Goal: Navigation & Orientation: Find specific page/section

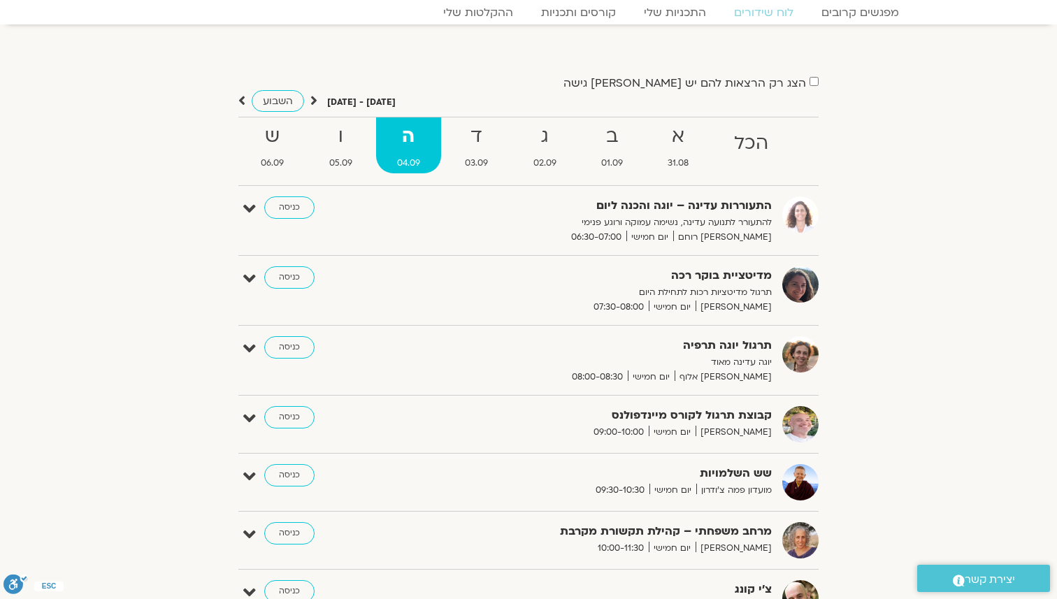
scroll to position [75, 0]
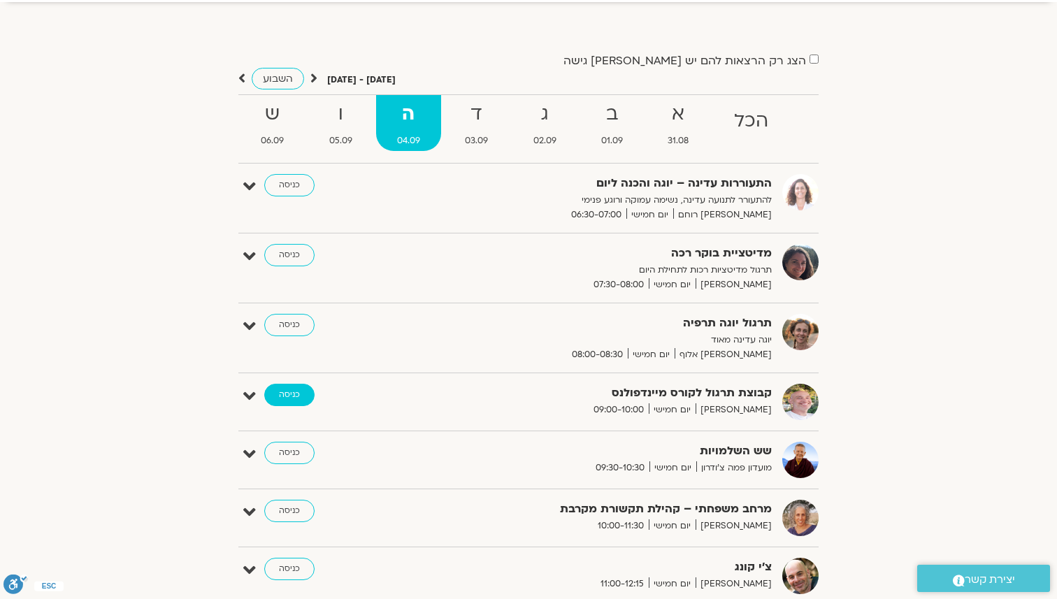
click at [305, 395] on link "כניסה" at bounding box center [289, 395] width 50 height 22
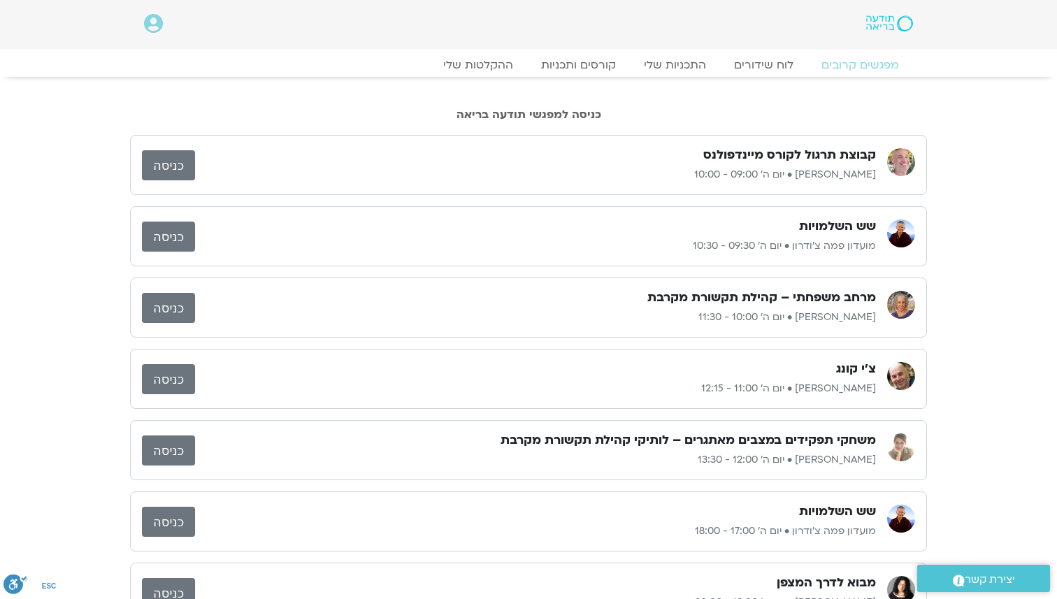
click at [187, 166] on link "כניסה" at bounding box center [168, 165] width 53 height 30
